Goal: Book appointment/travel/reservation

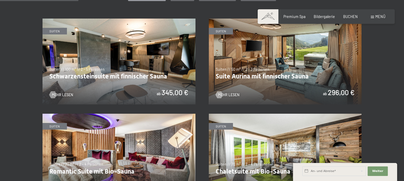
click at [301, 75] on img at bounding box center [285, 62] width 153 height 86
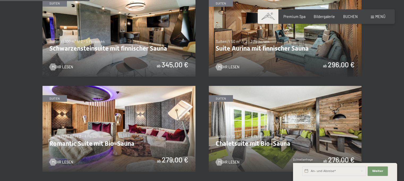
scroll to position [292, 0]
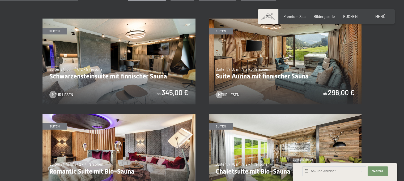
click at [128, 81] on img at bounding box center [118, 62] width 153 height 86
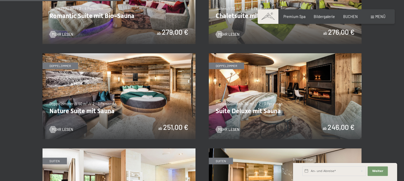
scroll to position [451, 0]
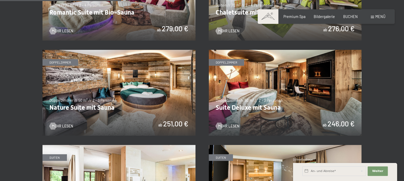
click at [151, 90] on img at bounding box center [118, 93] width 153 height 86
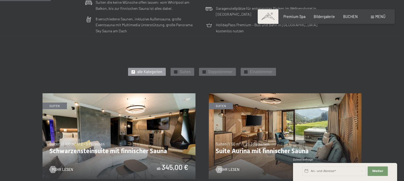
scroll to position [265, 0]
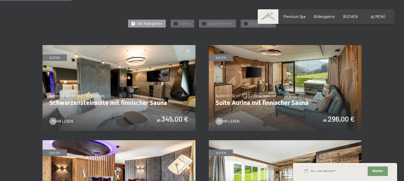
click at [275, 110] on img at bounding box center [285, 88] width 153 height 86
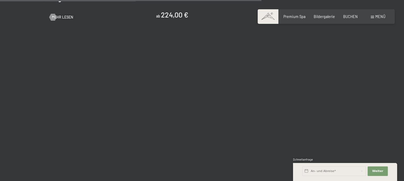
scroll to position [982, 0]
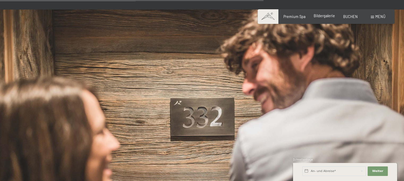
click at [325, 16] on span "Bildergalerie" at bounding box center [323, 16] width 21 height 5
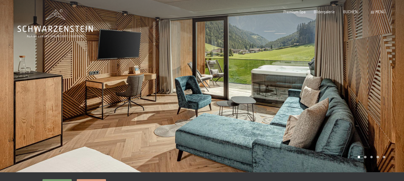
click at [355, 97] on div at bounding box center [303, 86] width 202 height 173
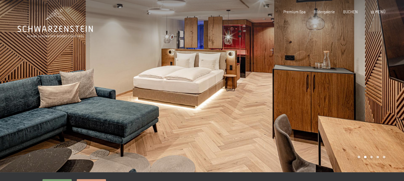
click at [355, 97] on div at bounding box center [303, 86] width 202 height 173
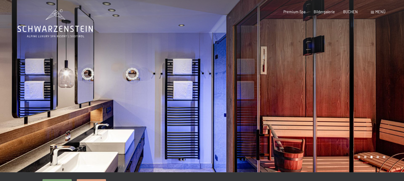
click at [350, 96] on div at bounding box center [303, 86] width 202 height 173
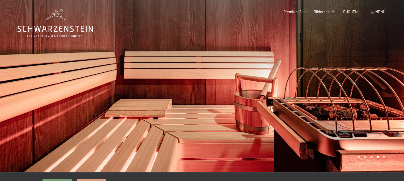
click at [350, 96] on div at bounding box center [303, 86] width 202 height 173
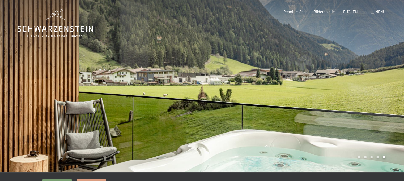
click at [350, 96] on div at bounding box center [303, 86] width 202 height 173
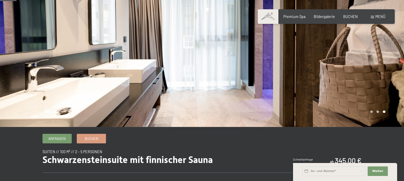
scroll to position [27, 0]
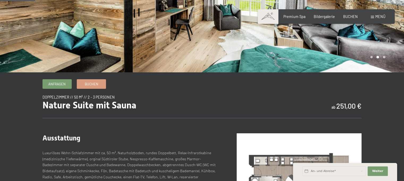
scroll to position [53, 0]
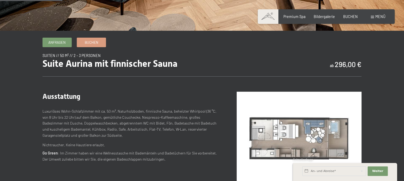
scroll to position [186, 0]
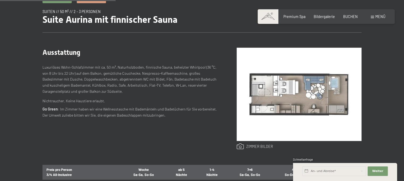
click at [254, 147] on link at bounding box center [254, 147] width 36 height 6
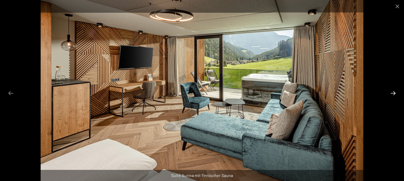
click at [395, 93] on button "Next slide" at bounding box center [392, 93] width 11 height 10
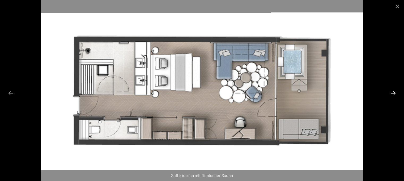
click at [395, 93] on button "Next slide" at bounding box center [392, 93] width 11 height 10
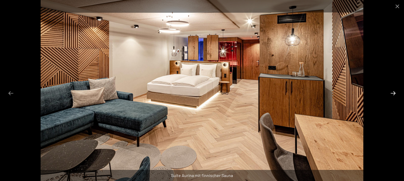
click at [395, 93] on button "Next slide" at bounding box center [392, 93] width 11 height 10
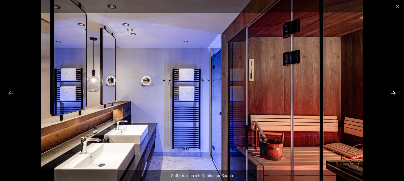
click at [395, 93] on button "Next slide" at bounding box center [392, 93] width 11 height 10
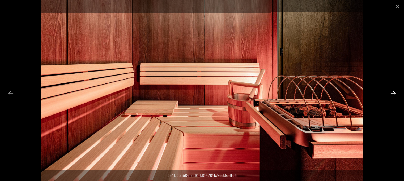
click at [395, 93] on button "Next slide" at bounding box center [392, 93] width 11 height 10
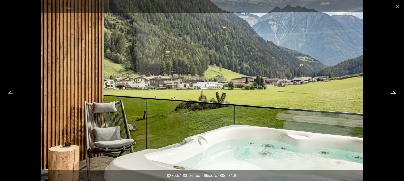
click at [395, 93] on button "Next slide" at bounding box center [392, 93] width 11 height 10
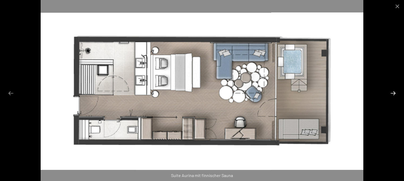
click at [395, 93] on button "Next slide" at bounding box center [392, 93] width 11 height 10
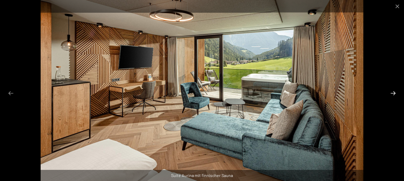
click at [395, 93] on button "Next slide" at bounding box center [392, 93] width 11 height 10
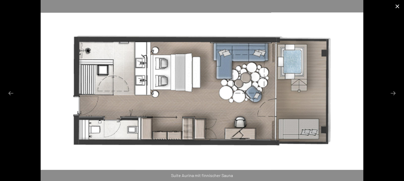
click at [396, 5] on button "Close gallery" at bounding box center [396, 6] width 13 height 12
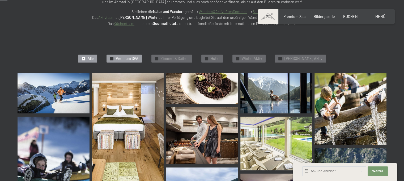
click at [138, 57] on span "Premium SPA" at bounding box center [127, 58] width 23 height 5
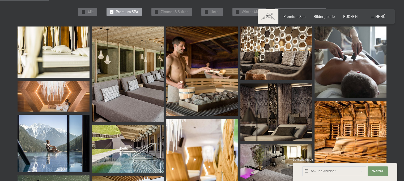
scroll to position [219, 0]
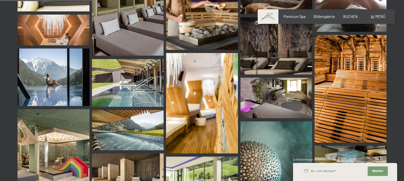
click at [82, 85] on img at bounding box center [54, 77] width 72 height 57
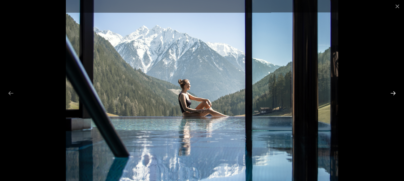
click at [393, 92] on button "Next slide" at bounding box center [392, 93] width 11 height 10
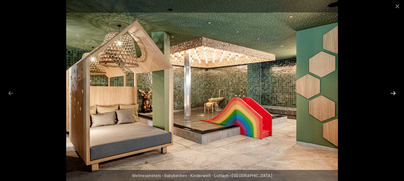
click at [393, 92] on button "Next slide" at bounding box center [392, 93] width 11 height 10
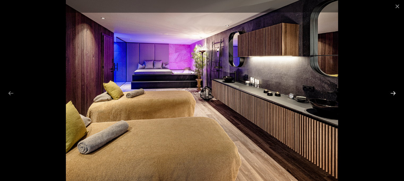
click at [393, 92] on button "Next slide" at bounding box center [392, 93] width 11 height 10
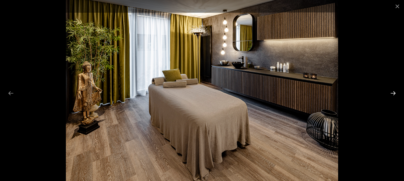
click at [393, 92] on button "Next slide" at bounding box center [392, 93] width 11 height 10
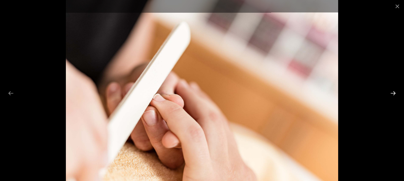
click at [393, 92] on button "Next slide" at bounding box center [392, 93] width 11 height 10
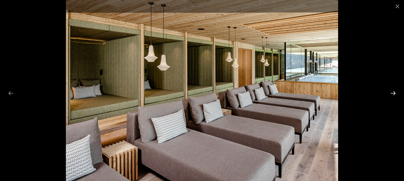
click at [393, 92] on button "Next slide" at bounding box center [392, 93] width 11 height 10
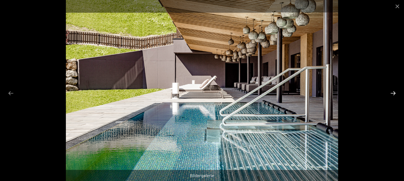
click at [393, 92] on button "Next slide" at bounding box center [392, 93] width 11 height 10
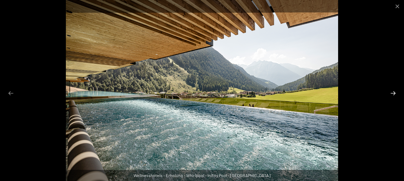
click at [393, 92] on button "Next slide" at bounding box center [392, 93] width 11 height 10
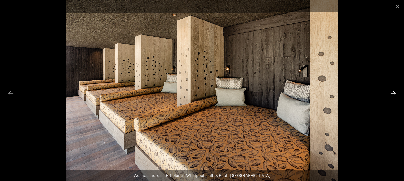
click at [393, 92] on button "Next slide" at bounding box center [392, 93] width 11 height 10
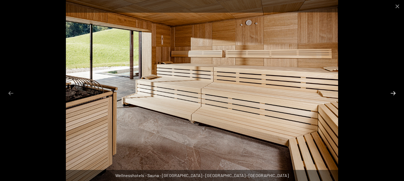
click at [393, 92] on button "Next slide" at bounding box center [392, 93] width 11 height 10
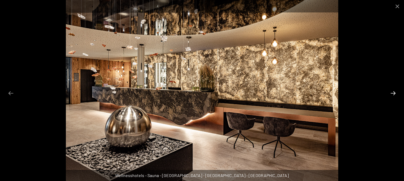
click at [393, 92] on button "Next slide" at bounding box center [392, 93] width 11 height 10
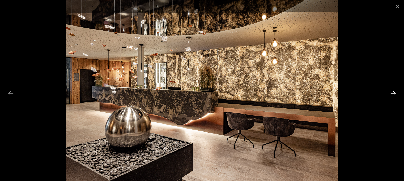
click at [393, 92] on button "Next slide" at bounding box center [392, 93] width 11 height 10
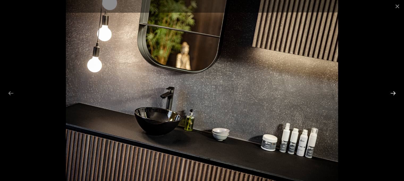
click at [393, 92] on button "Next slide" at bounding box center [392, 93] width 11 height 10
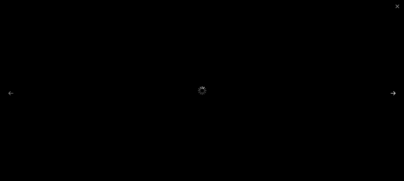
click at [393, 92] on button "Next slide" at bounding box center [392, 93] width 11 height 10
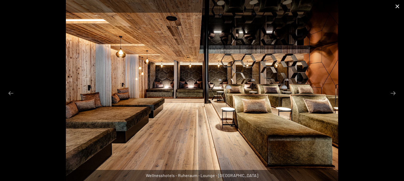
click at [397, 4] on button "Close gallery" at bounding box center [396, 6] width 13 height 12
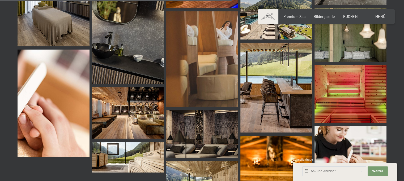
scroll to position [617, 0]
